Goal: Transaction & Acquisition: Purchase product/service

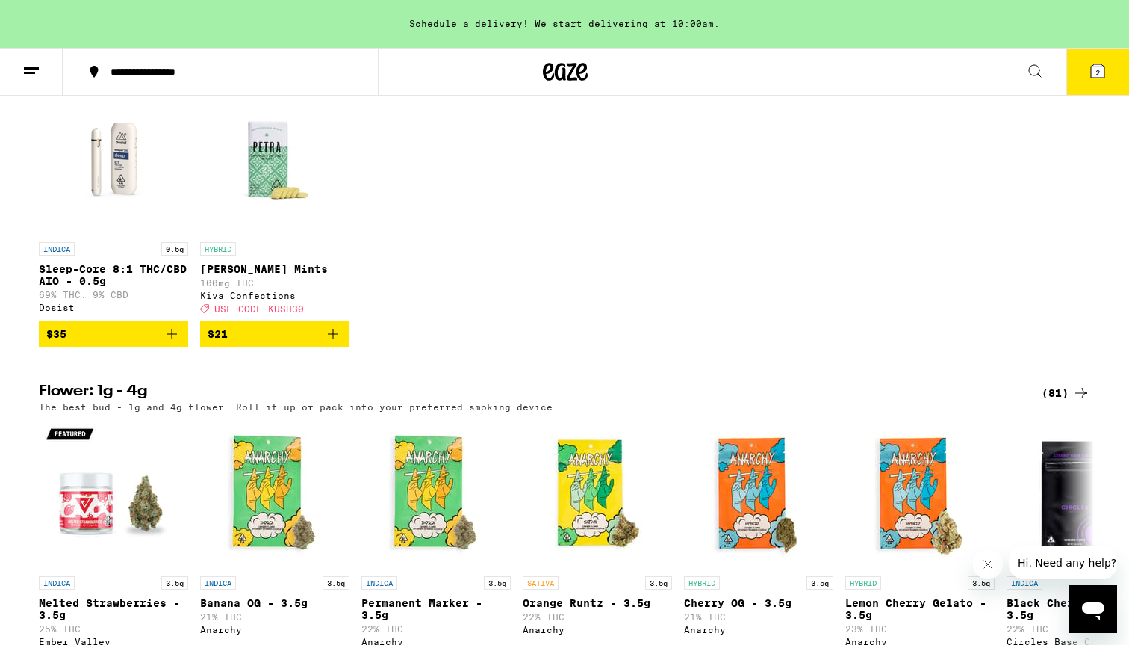
scroll to position [1335, 0]
